Goal: Information Seeking & Learning: Learn about a topic

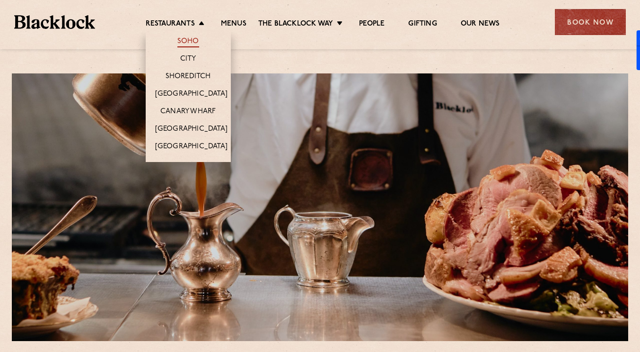
click at [188, 42] on link "Soho" at bounding box center [188, 42] width 22 height 10
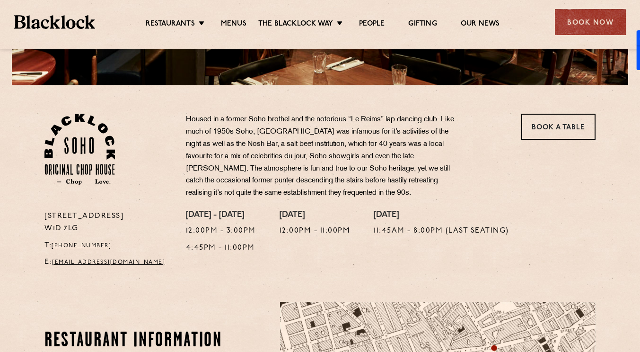
scroll to position [271, 0]
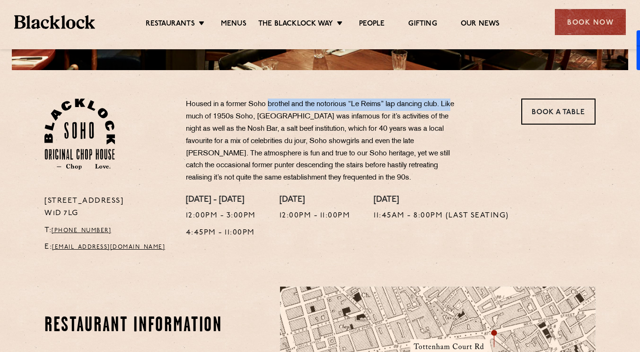
drag, startPoint x: 270, startPoint y: 103, endPoint x: 456, endPoint y: 104, distance: 186.0
click at [456, 104] on p "Housed in a former Soho brothel and the notorious “Le Reims” lap dancing club. …" at bounding box center [325, 141] width 279 height 86
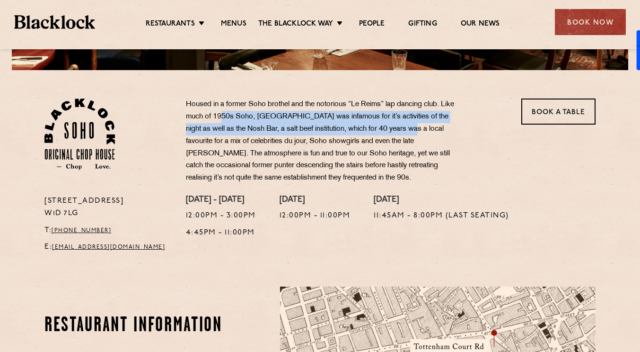
drag, startPoint x: 223, startPoint y: 116, endPoint x: 390, endPoint y: 127, distance: 167.4
click at [390, 127] on p "Housed in a former Soho brothel and the notorious “Le Reims” lap dancing club. …" at bounding box center [325, 141] width 279 height 86
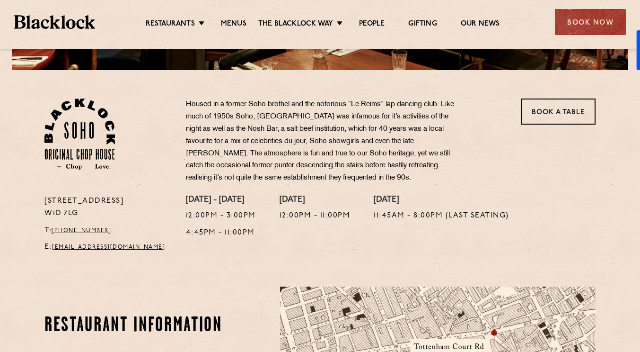
click at [244, 149] on p "Housed in a former Soho brothel and the notorious “Le Reims” lap dancing club. …" at bounding box center [325, 141] width 279 height 86
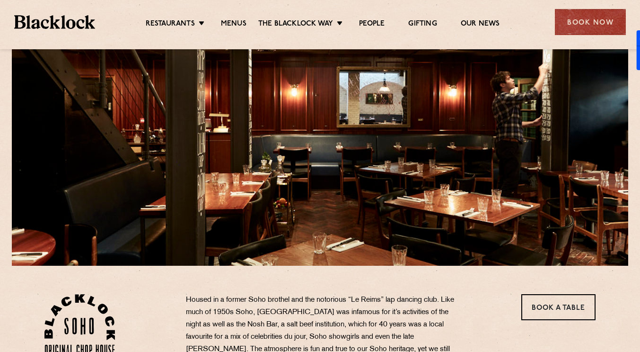
scroll to position [0, 0]
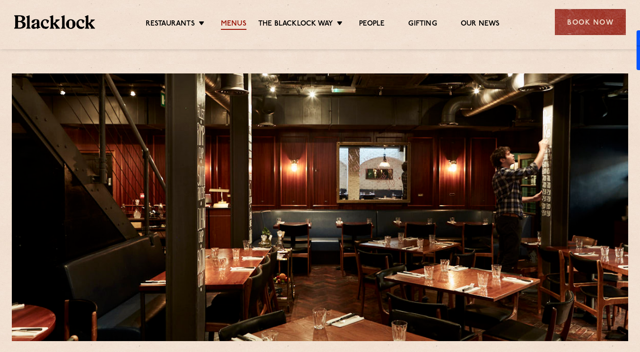
click at [238, 21] on link "Menus" at bounding box center [234, 24] width 26 height 10
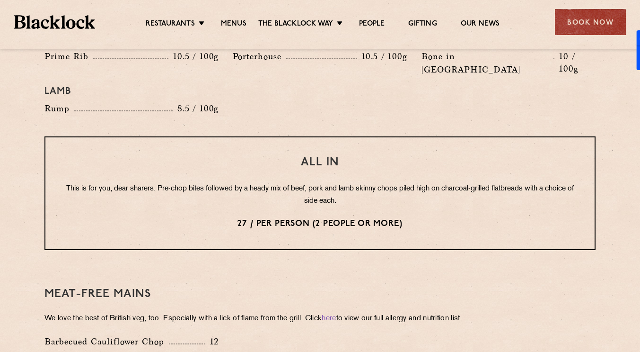
scroll to position [1132, 0]
drag, startPoint x: 139, startPoint y: 165, endPoint x: 171, endPoint y: 162, distance: 32.3
click at [171, 183] on p "This is for you, dear sharers. Pre-chop bites followed by a heady mix of beef, …" at bounding box center [320, 195] width 512 height 25
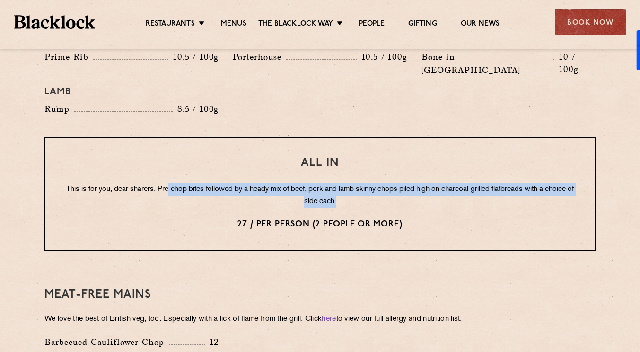
drag, startPoint x: 182, startPoint y: 162, endPoint x: 574, endPoint y: 175, distance: 392.6
click at [574, 183] on p "This is for you, dear sharers. Pre-chop bites followed by a heady mix of beef, …" at bounding box center [320, 195] width 512 height 25
click at [598, 171] on div "Pre Chop Bites [PERSON_NAME] Potted Meats & Kimchi 1.5 Egg & Anchovy 1.5 Cheese…" at bounding box center [320, 25] width 575 height 1362
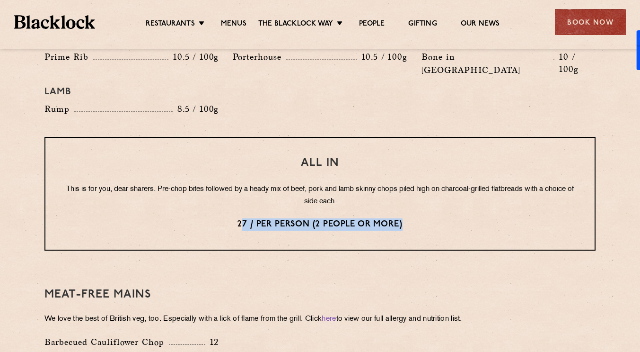
drag, startPoint x: 240, startPoint y: 197, endPoint x: 403, endPoint y: 199, distance: 163.3
click at [403, 218] on p "27 / per person (2 people or more)" at bounding box center [320, 224] width 512 height 12
click at [382, 265] on div "Meat-Free mains We love the best of British veg, too. Especially with a lick of…" at bounding box center [319, 318] width 551 height 106
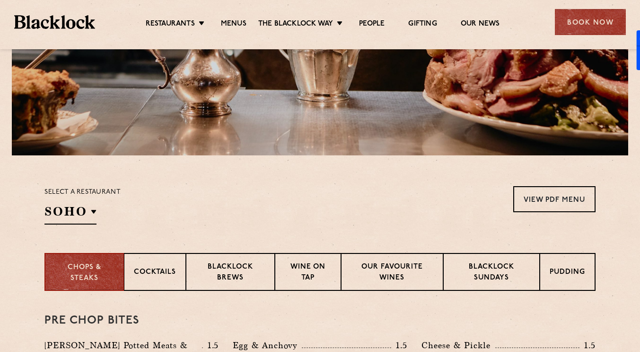
scroll to position [189, 0]
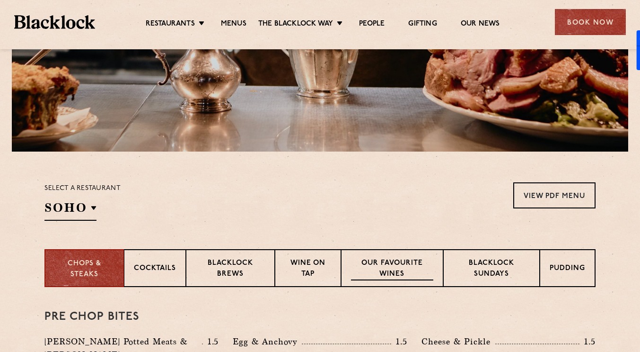
click at [390, 272] on p "Our favourite wines" at bounding box center [392, 269] width 82 height 22
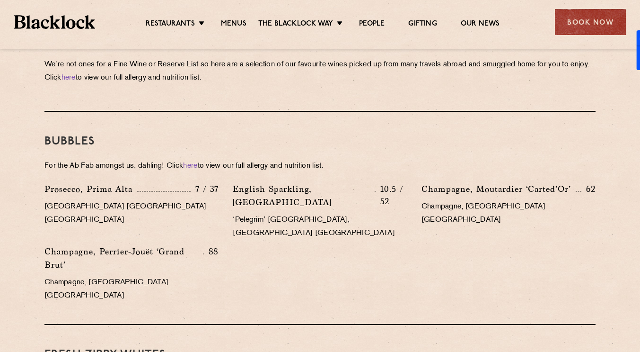
scroll to position [466, 0]
drag, startPoint x: 492, startPoint y: 191, endPoint x: 567, endPoint y: 190, distance: 75.3
click at [567, 190] on p "Champagne, Moutardier ‘Carted’Or’" at bounding box center [499, 188] width 154 height 13
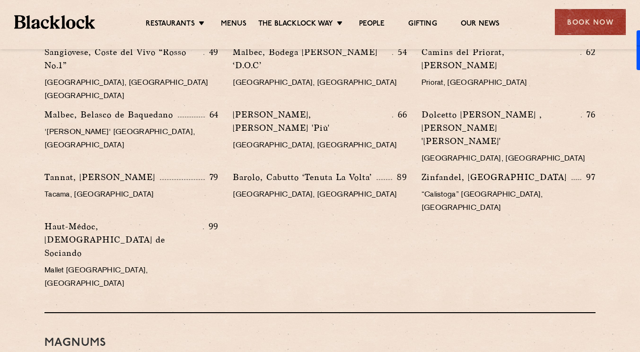
scroll to position [1514, 0]
